Goal: Task Accomplishment & Management: Complete application form

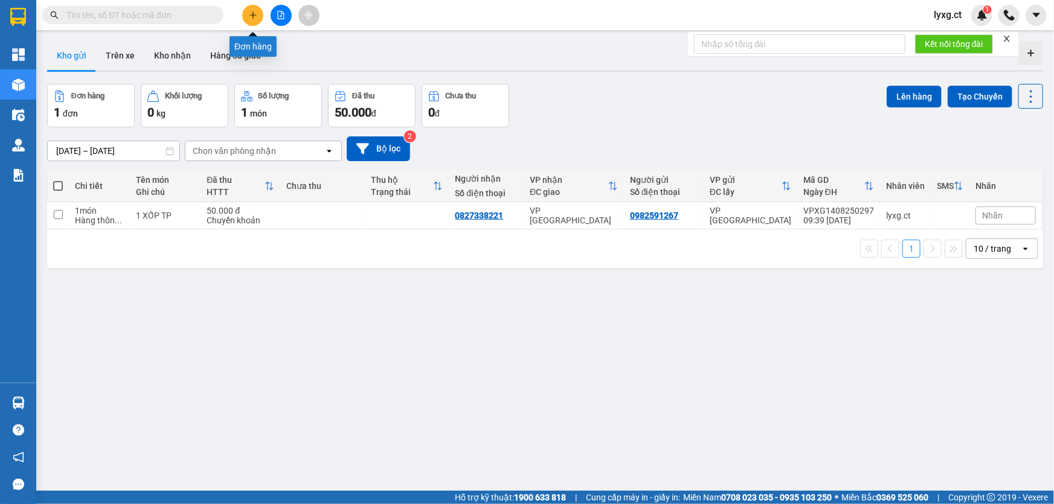
click at [254, 16] on icon "plus" at bounding box center [253, 15] width 8 height 8
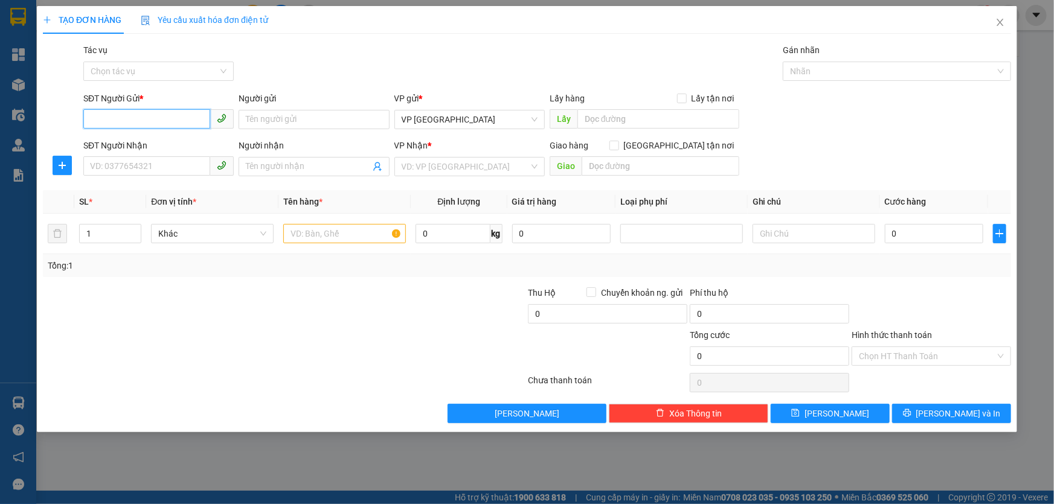
click at [155, 115] on input "SĐT Người Gửi *" at bounding box center [146, 118] width 127 height 19
type input "0369622460"
click at [184, 162] on input "SĐT Người Nhận" at bounding box center [146, 165] width 127 height 19
click at [497, 169] on input "search" at bounding box center [465, 167] width 127 height 18
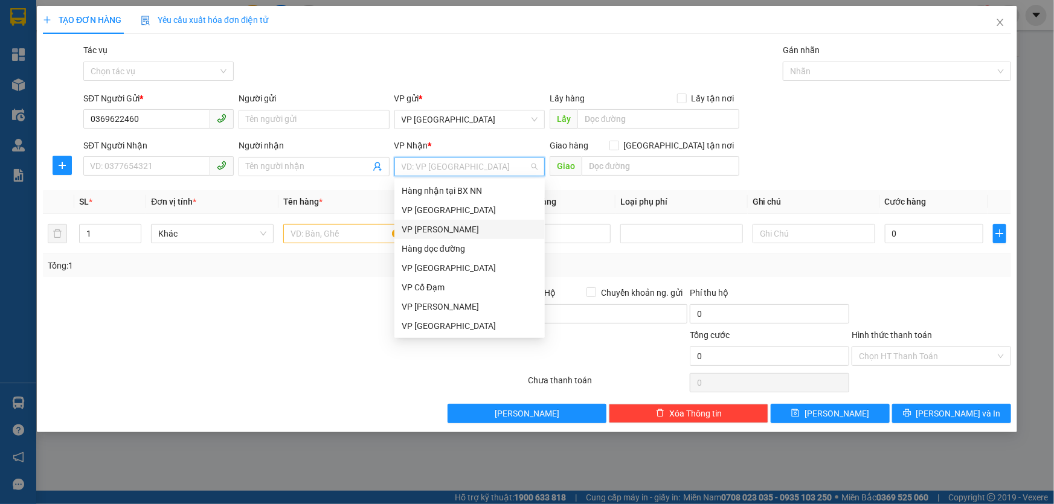
click at [444, 227] on div "VP [PERSON_NAME]" at bounding box center [470, 229] width 136 height 13
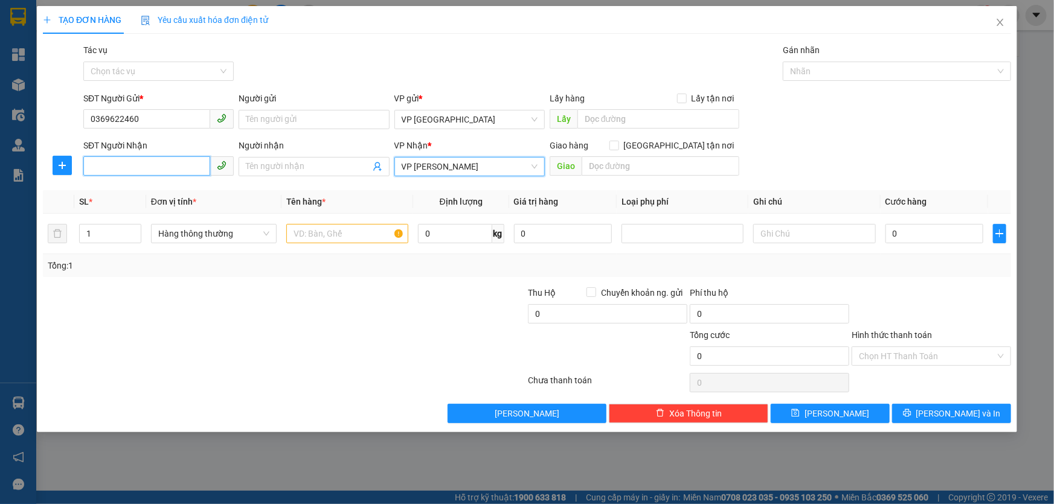
click at [181, 169] on input "SĐT Người Nhận" at bounding box center [146, 165] width 127 height 19
type input "0352751110"
drag, startPoint x: 350, startPoint y: 243, endPoint x: 353, endPoint y: 236, distance: 8.4
click at [352, 243] on div at bounding box center [347, 234] width 122 height 24
click at [353, 236] on input "text" at bounding box center [347, 233] width 122 height 19
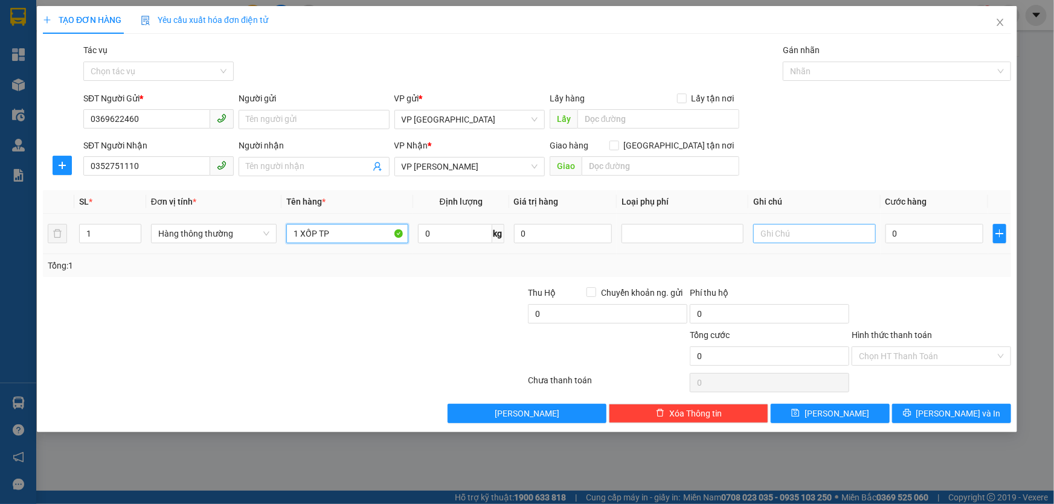
type input "1 XỐP TP"
click at [788, 233] on input "text" at bounding box center [814, 233] width 122 height 19
click at [758, 236] on input "SHIP HN (" at bounding box center [814, 233] width 122 height 19
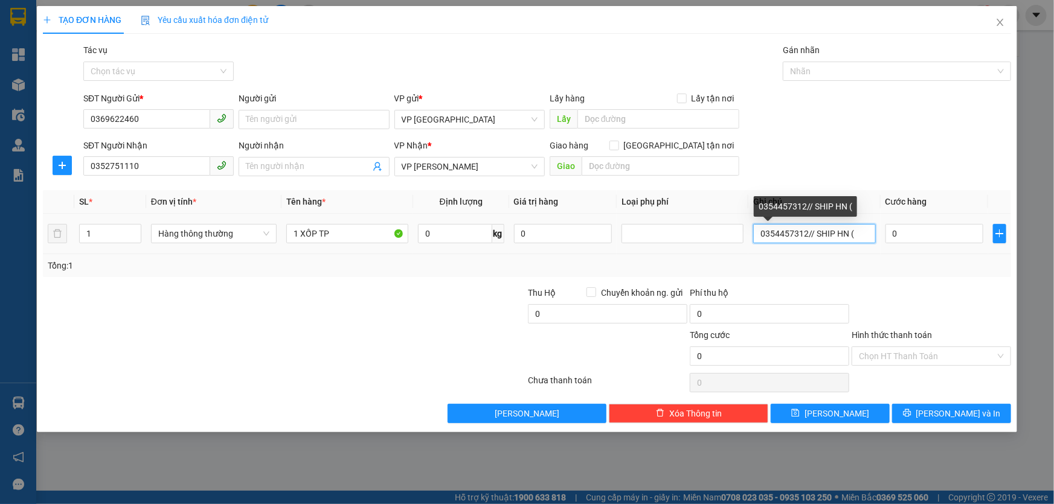
click at [856, 237] on input "0354457312// SHIP HN (" at bounding box center [814, 233] width 122 height 19
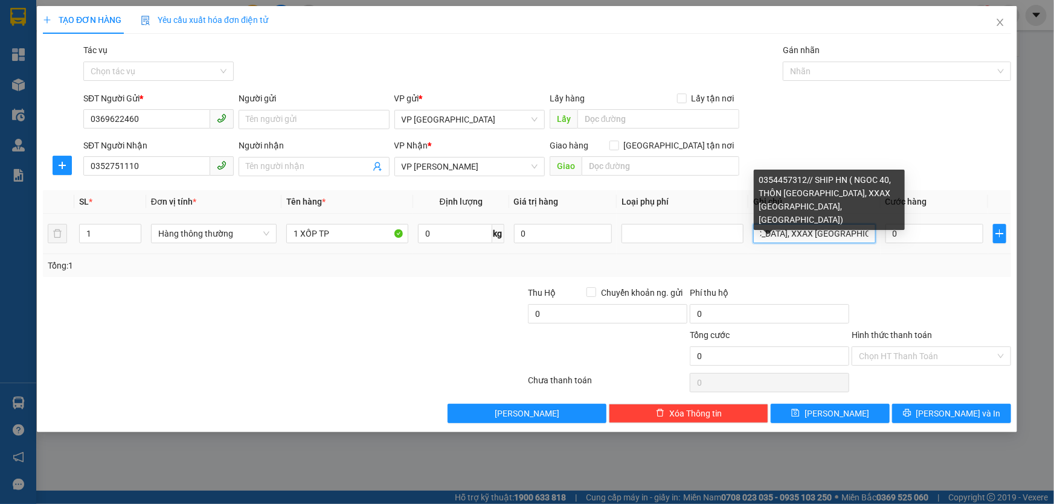
click at [787, 231] on input "0354457312// SHIP HN ( NGOC 40, THÔN TẢ THANH OAI, XXAX ĐẠI THANH, HÀ NỘI)" at bounding box center [814, 233] width 122 height 19
click at [874, 232] on input "0354457312// SHIP HN ( NGOC 40, THÔN TẢ THANH OAI, XÃ ĐẠI THANH, HÀ NỘI)" at bounding box center [814, 233] width 122 height 19
click at [868, 232] on input "0354457312// SHIP HN ( NGOC 40, THÔN TẢ THANH OAI, XÃ ĐẠI THANH, HÀ NỘI)" at bounding box center [814, 233] width 122 height 19
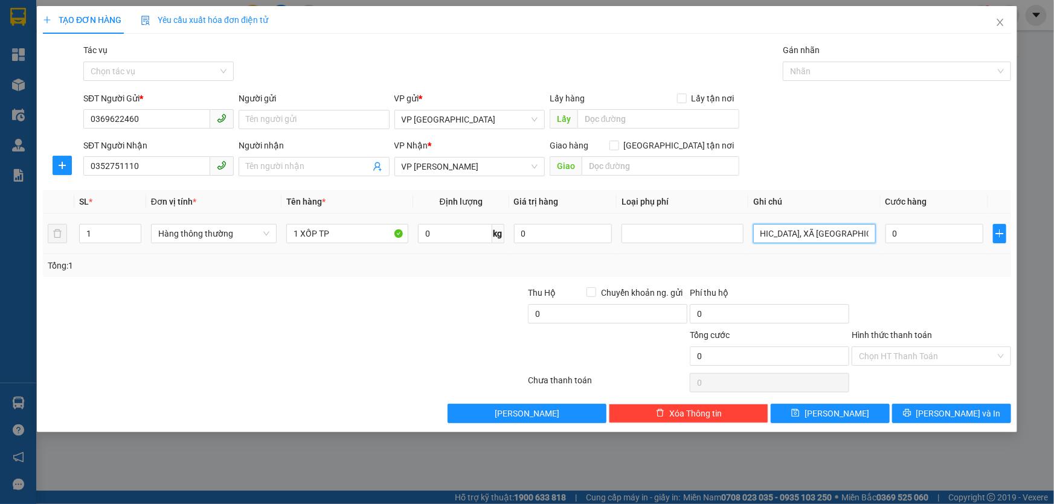
scroll to position [0, 204]
type input "0354457312// SHIP HN ( NGOC 40, THÔN TẢ THANH OAI, XÃ ĐẠI THANH, HÀ NỘI)"
click at [905, 235] on input "0" at bounding box center [935, 233] width 98 height 19
drag, startPoint x: 911, startPoint y: 358, endPoint x: 908, endPoint y: 296, distance: 62.3
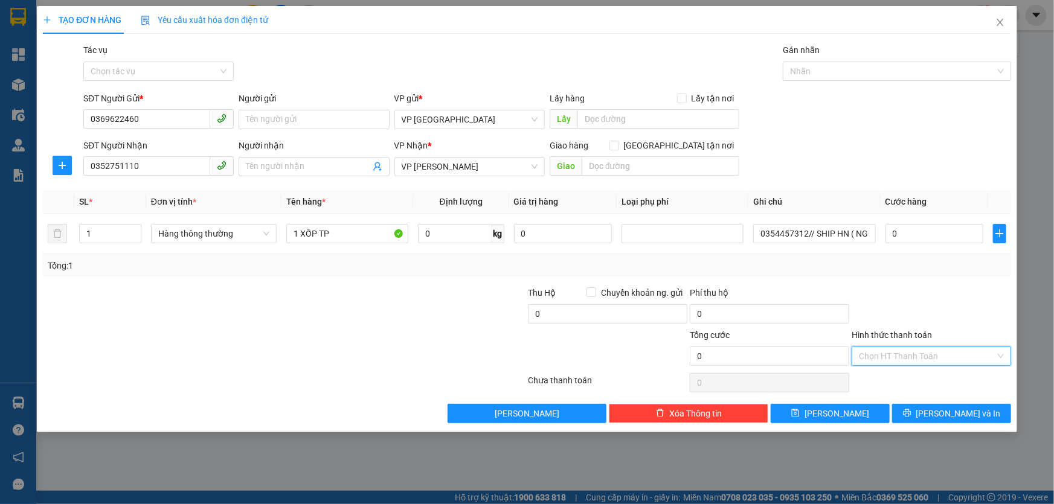
click at [911, 356] on input "Hình thức thanh toán" at bounding box center [927, 356] width 137 height 18
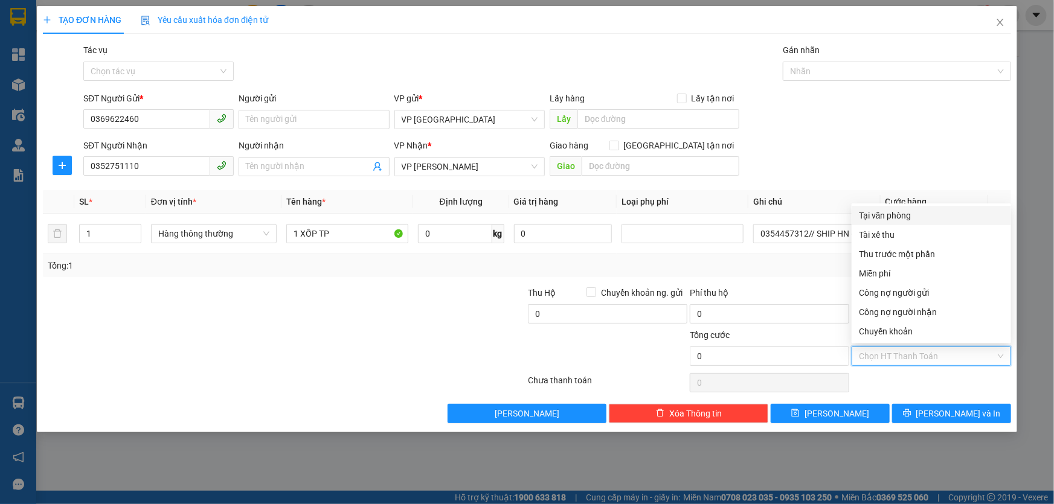
click at [891, 211] on div "Tại văn phòng" at bounding box center [931, 215] width 145 height 13
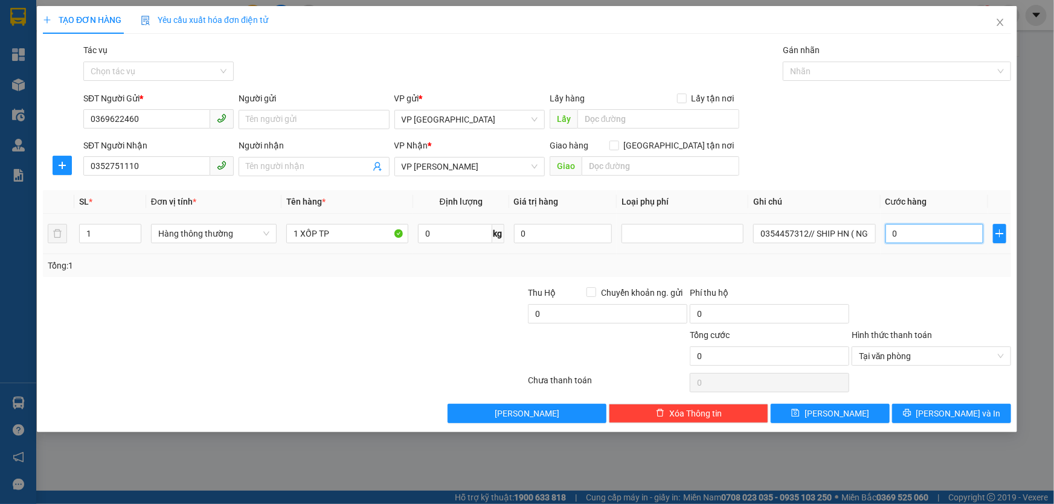
click at [918, 232] on input "0" at bounding box center [935, 233] width 98 height 19
type input "5"
type input "50"
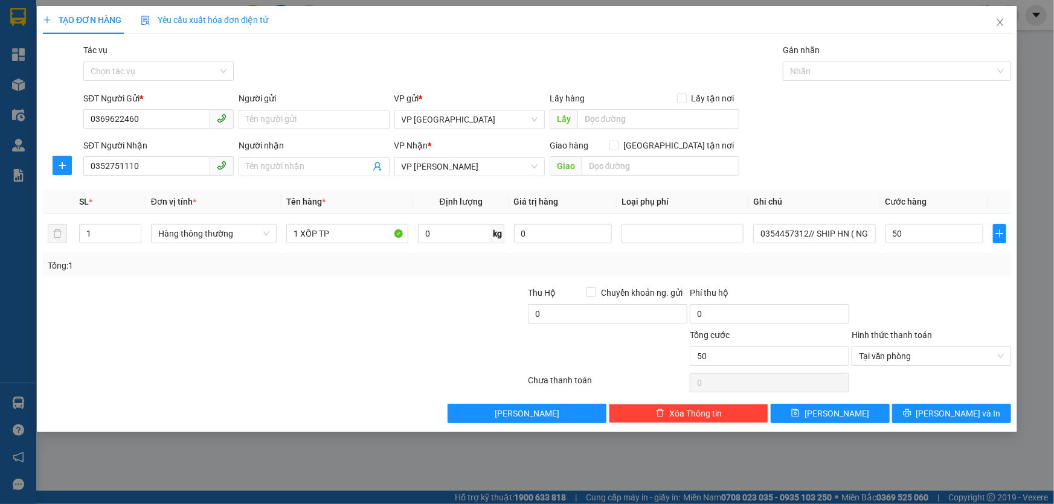
type input "50.000"
click at [916, 274] on div "Tổng: 1" at bounding box center [527, 265] width 969 height 23
click at [952, 413] on span "Lưu và In" at bounding box center [959, 413] width 85 height 13
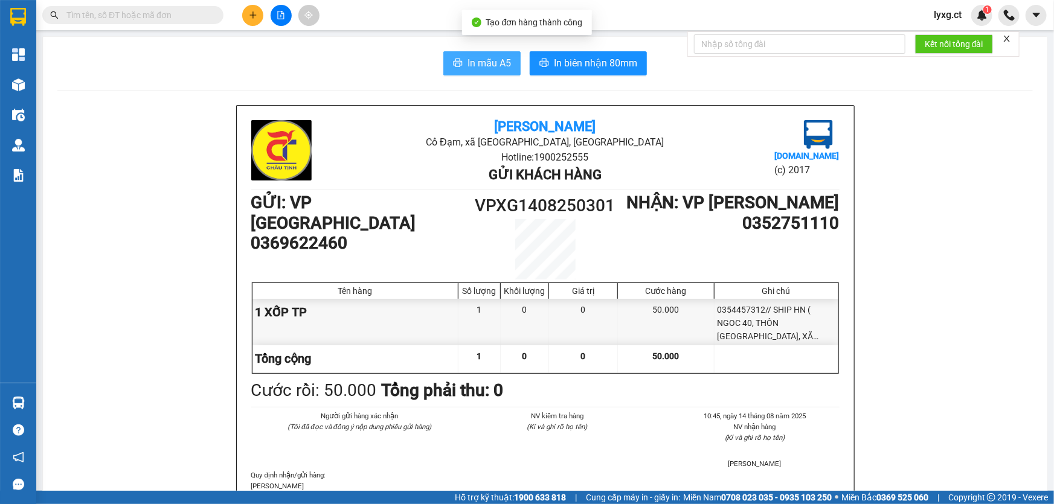
click at [495, 65] on span "In mẫu A5" at bounding box center [490, 63] width 44 height 15
click at [462, 59] on button "In mẫu A5" at bounding box center [481, 63] width 77 height 24
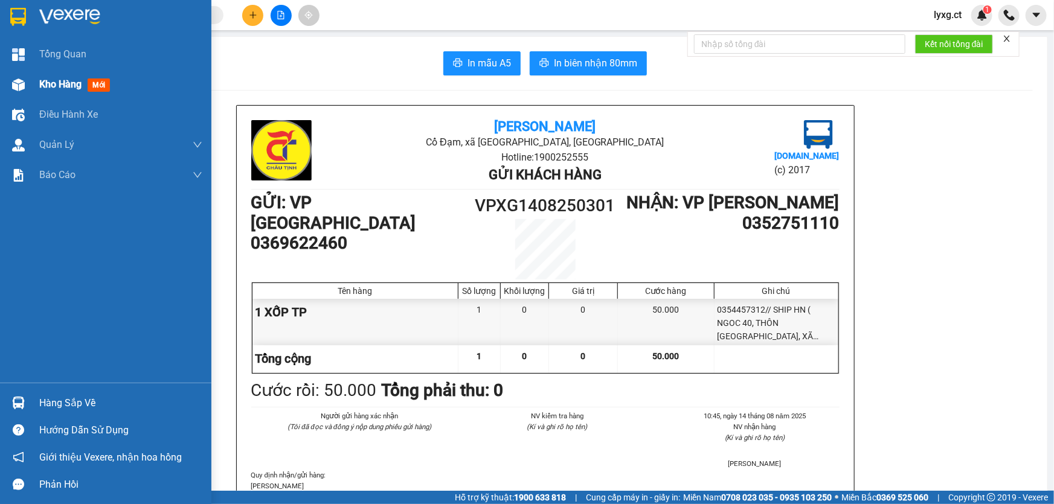
click at [55, 81] on span "Kho hàng" at bounding box center [60, 84] width 42 height 11
